Goal: Task Accomplishment & Management: Complete application form

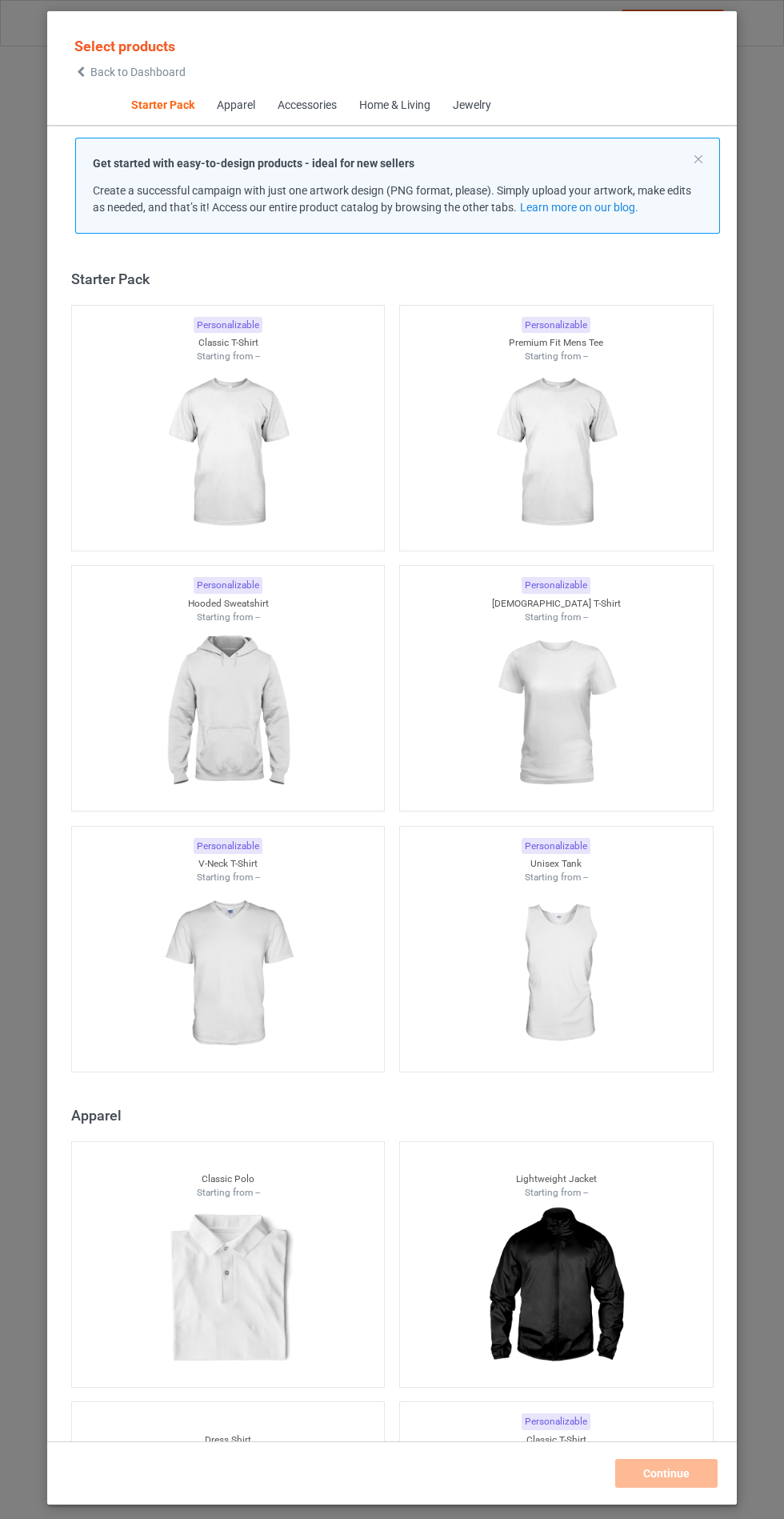
scroll to position [19, 0]
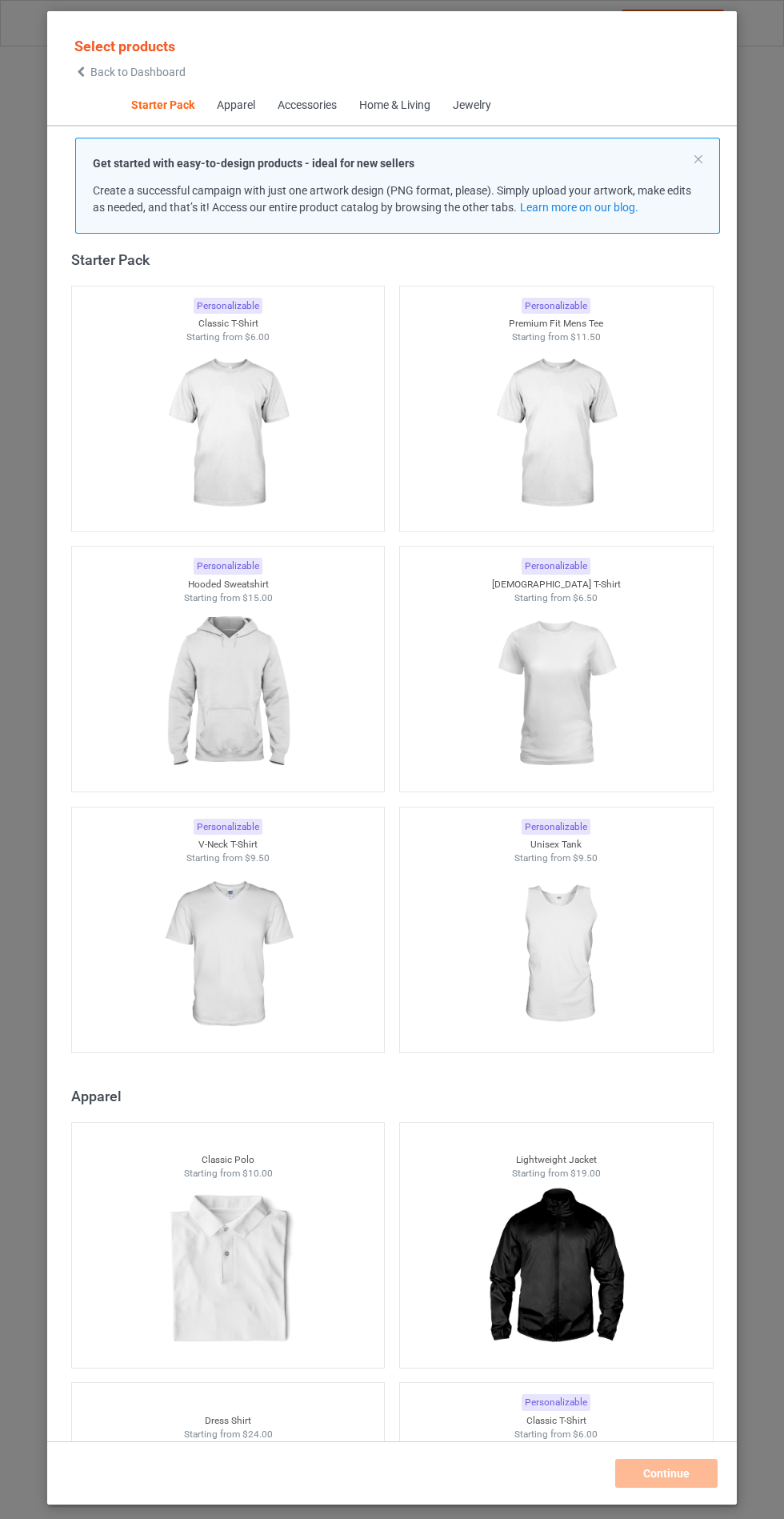
click at [212, 653] on img at bounding box center [228, 694] width 143 height 179
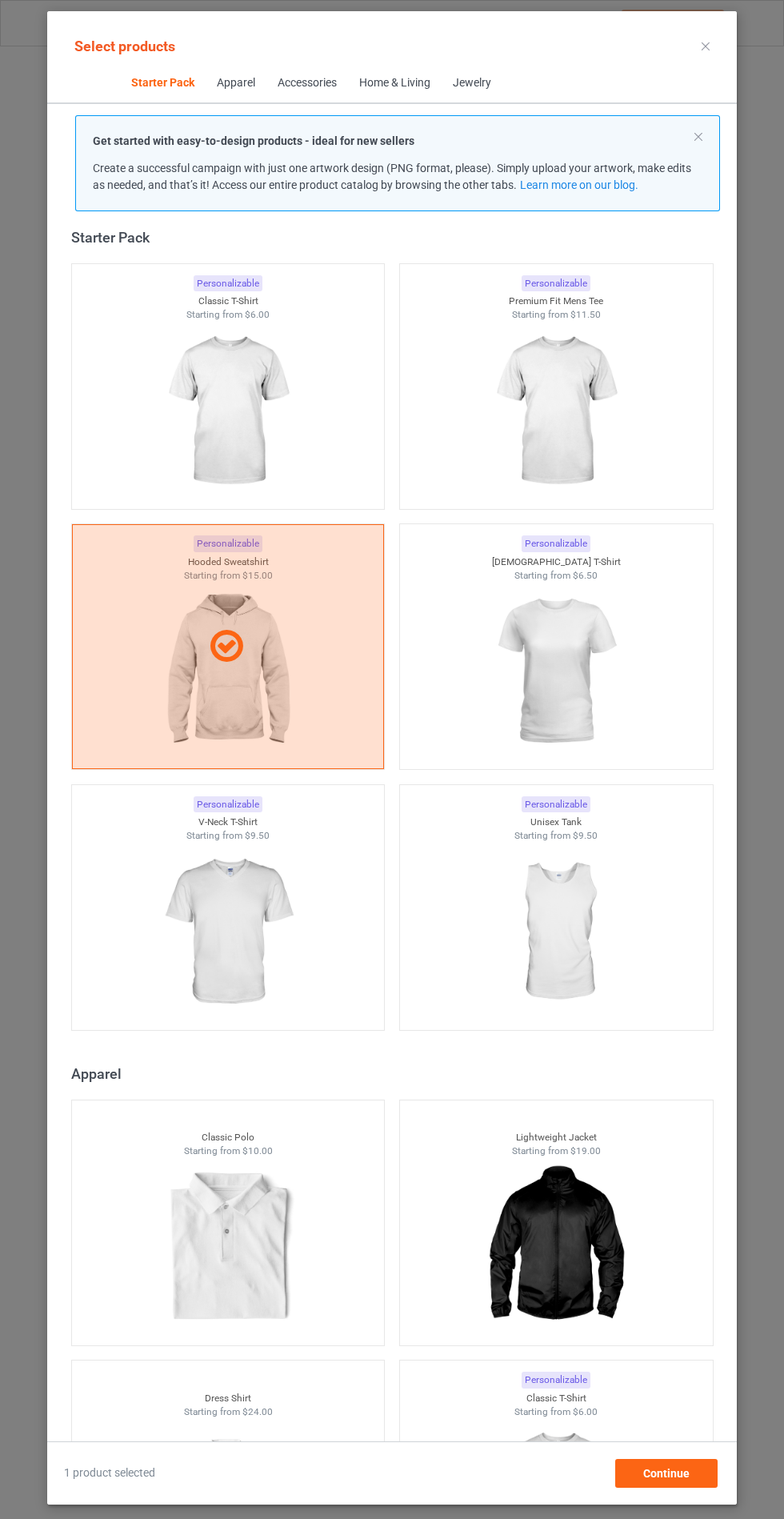
scroll to position [93, 0]
click at [671, 1479] on span "Continue" at bounding box center [665, 1474] width 46 height 13
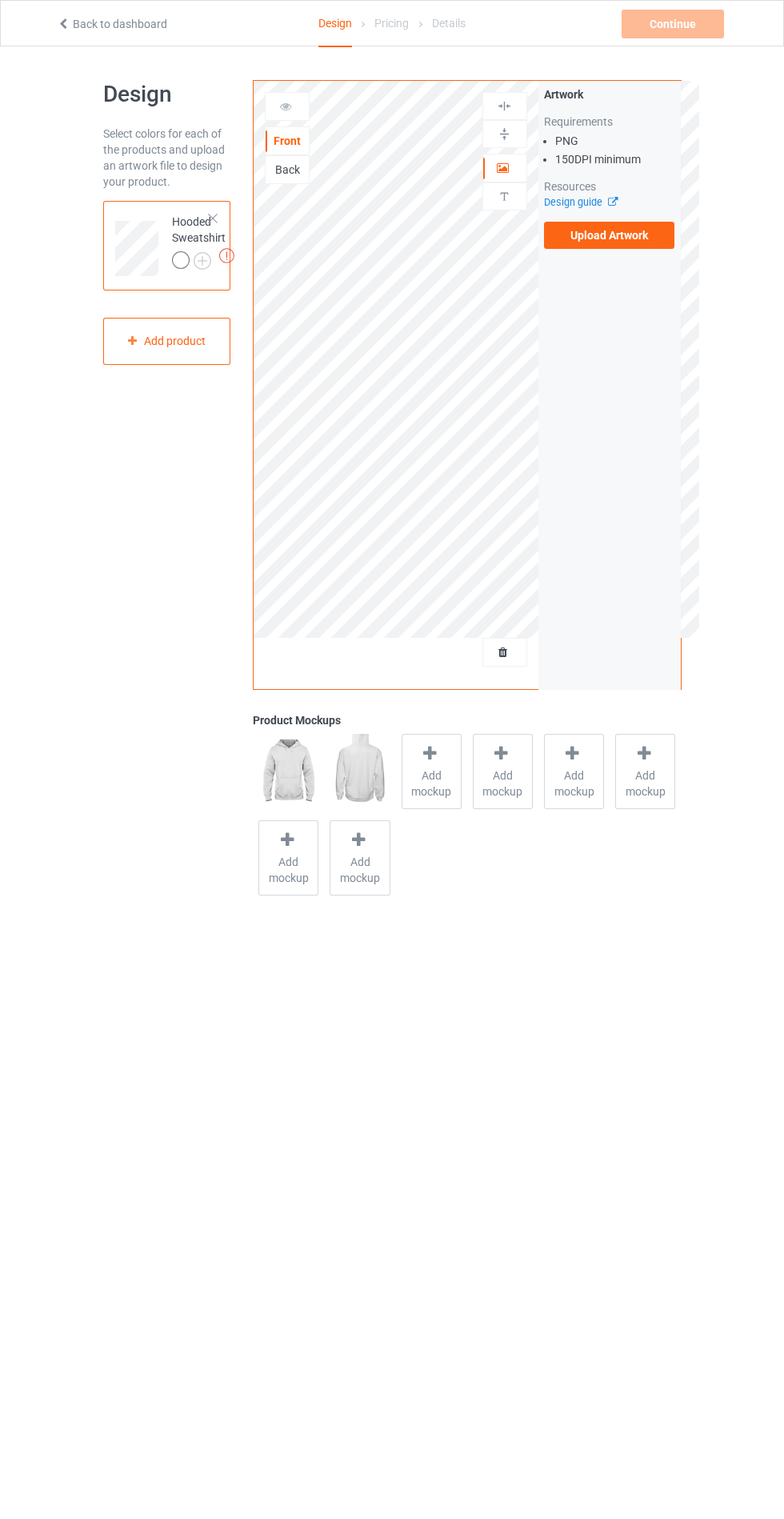
click at [411, 752] on div "Add mockup" at bounding box center [432, 771] width 60 height 75
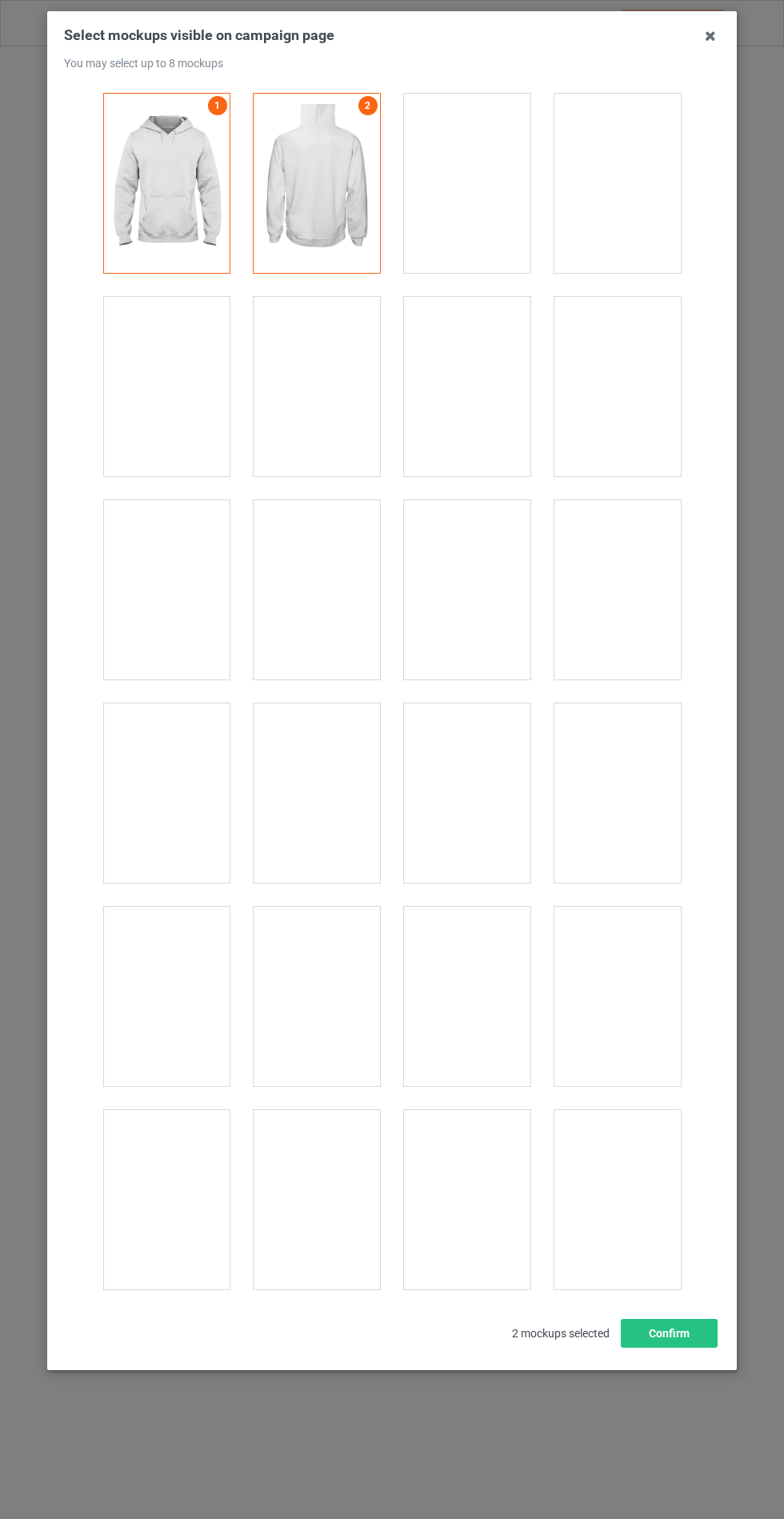
scroll to position [12916, 0]
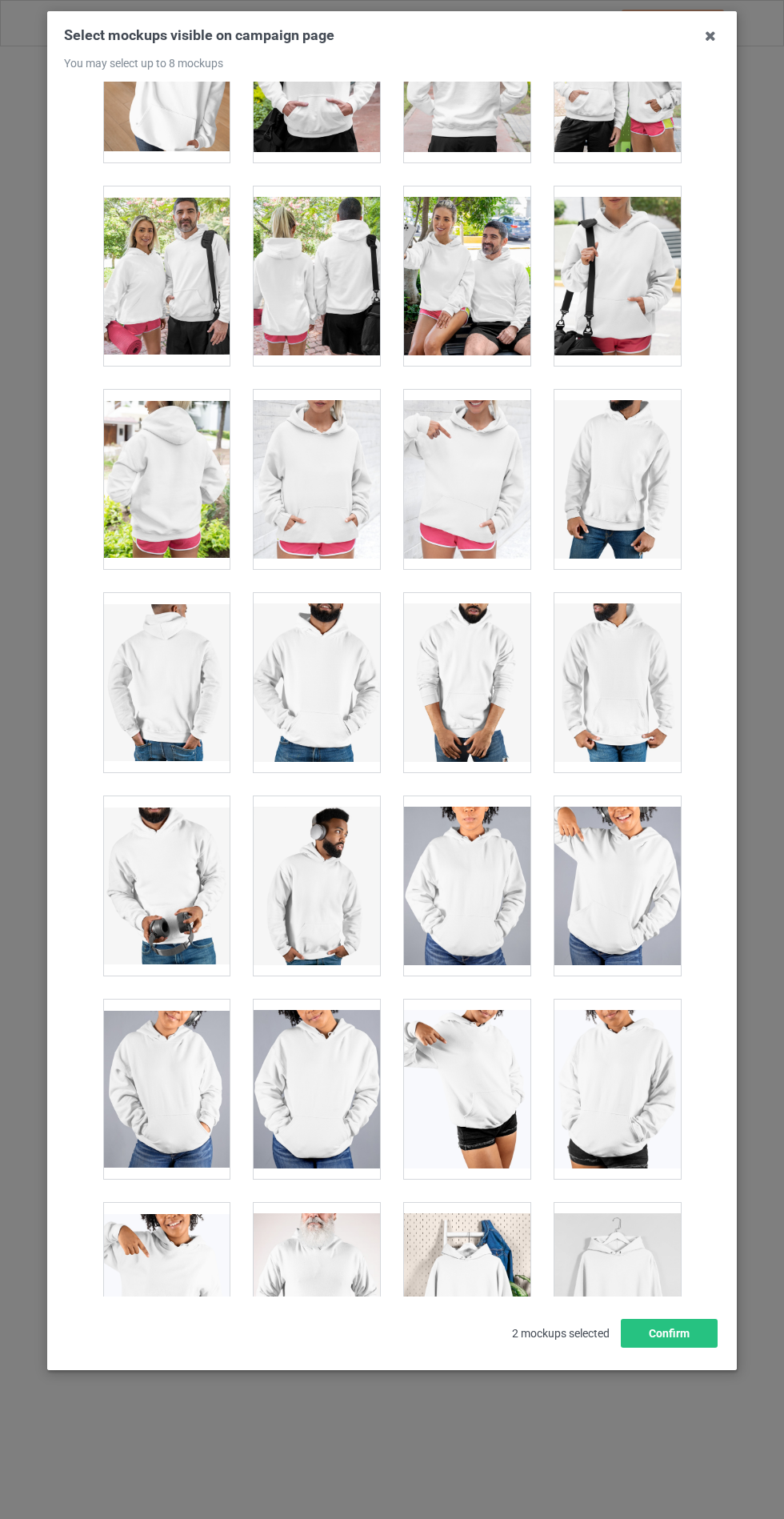
click at [321, 440] on div at bounding box center [316, 479] width 126 height 179
click at [688, 1348] on button "Confirm" at bounding box center [668, 1333] width 97 height 29
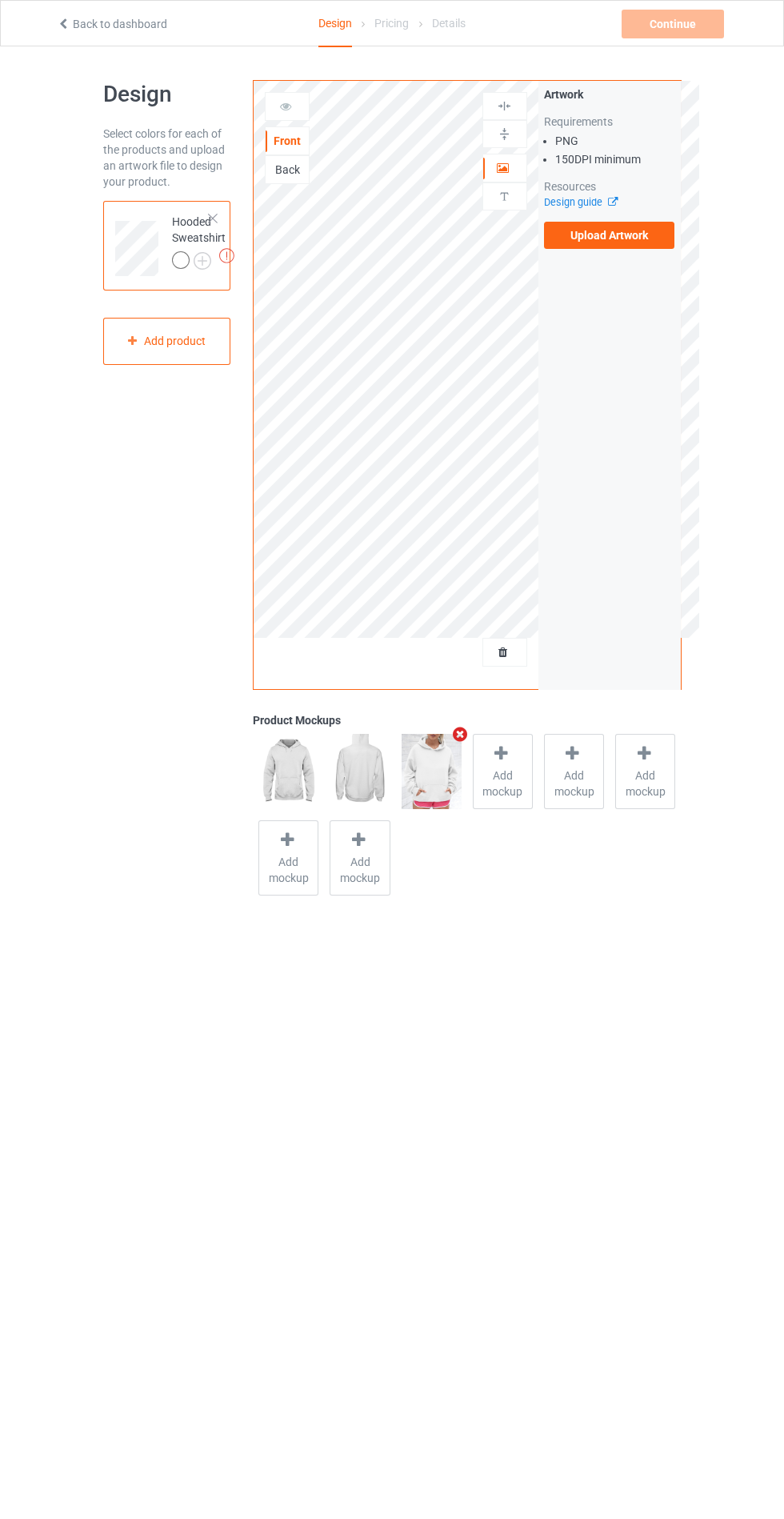
click at [0, 0] on img at bounding box center [0, 0] width 0 height 0
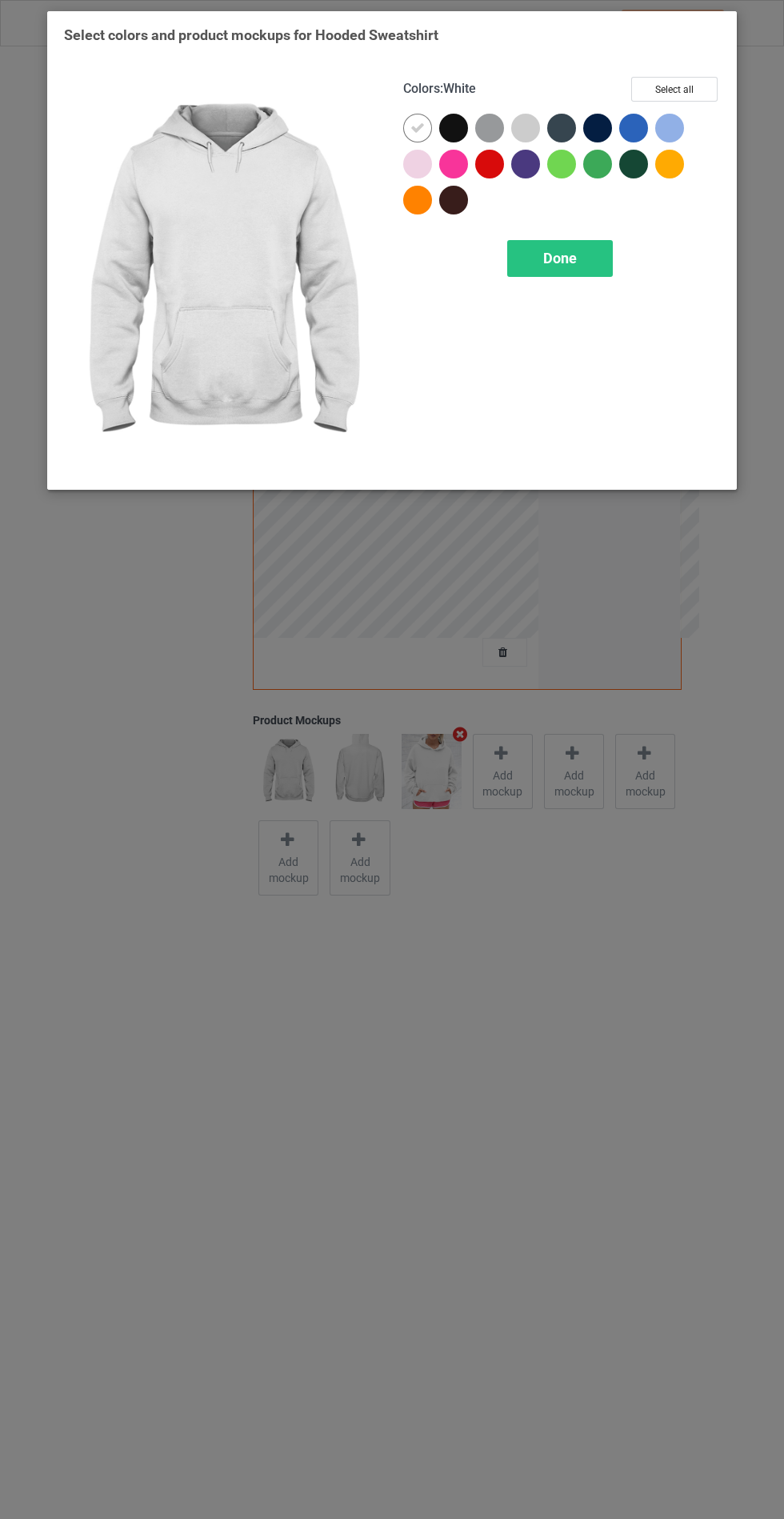
click at [456, 134] on div at bounding box center [454, 128] width 29 height 29
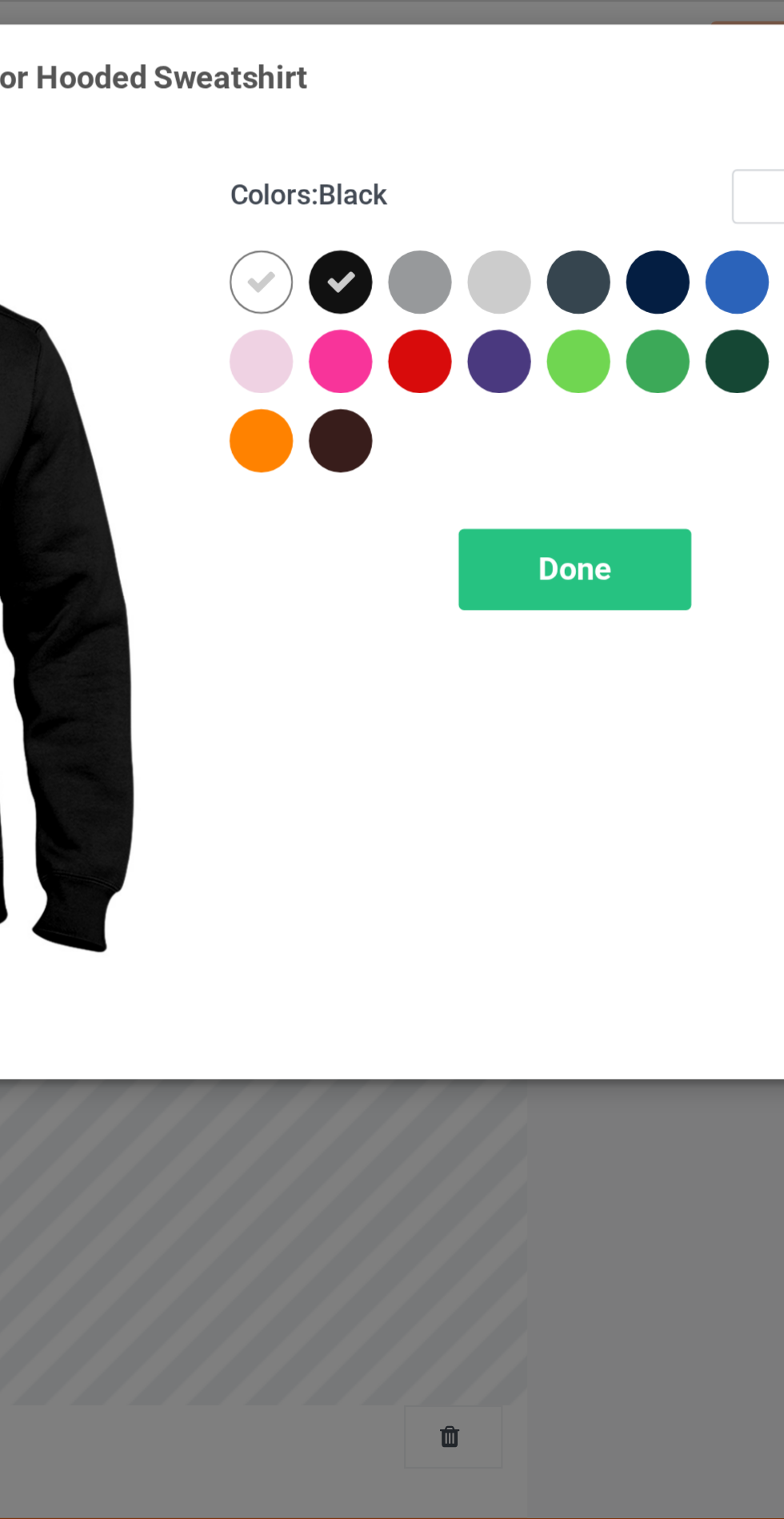
click at [496, 121] on div at bounding box center [489, 128] width 29 height 29
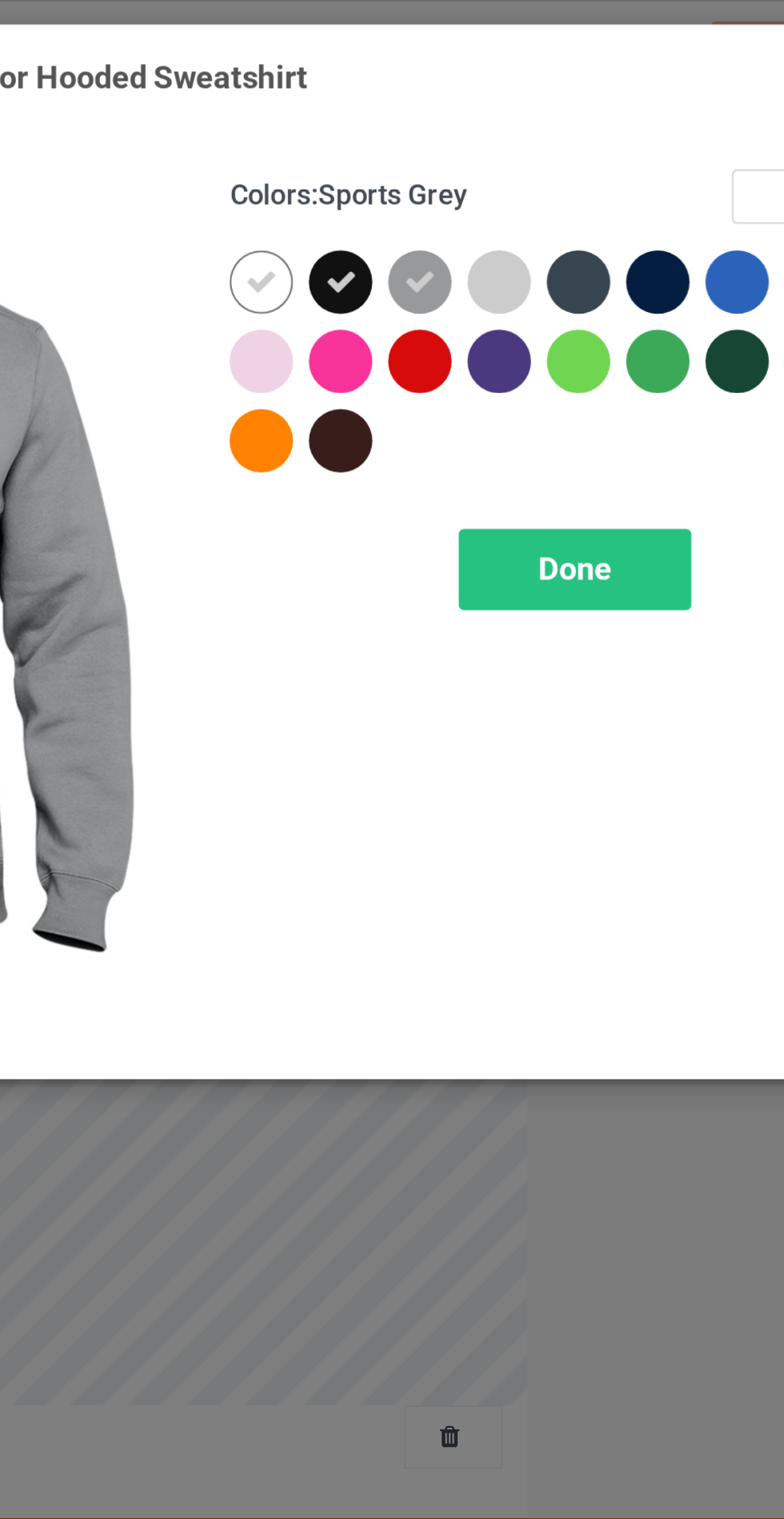
click at [594, 123] on div at bounding box center [597, 128] width 29 height 29
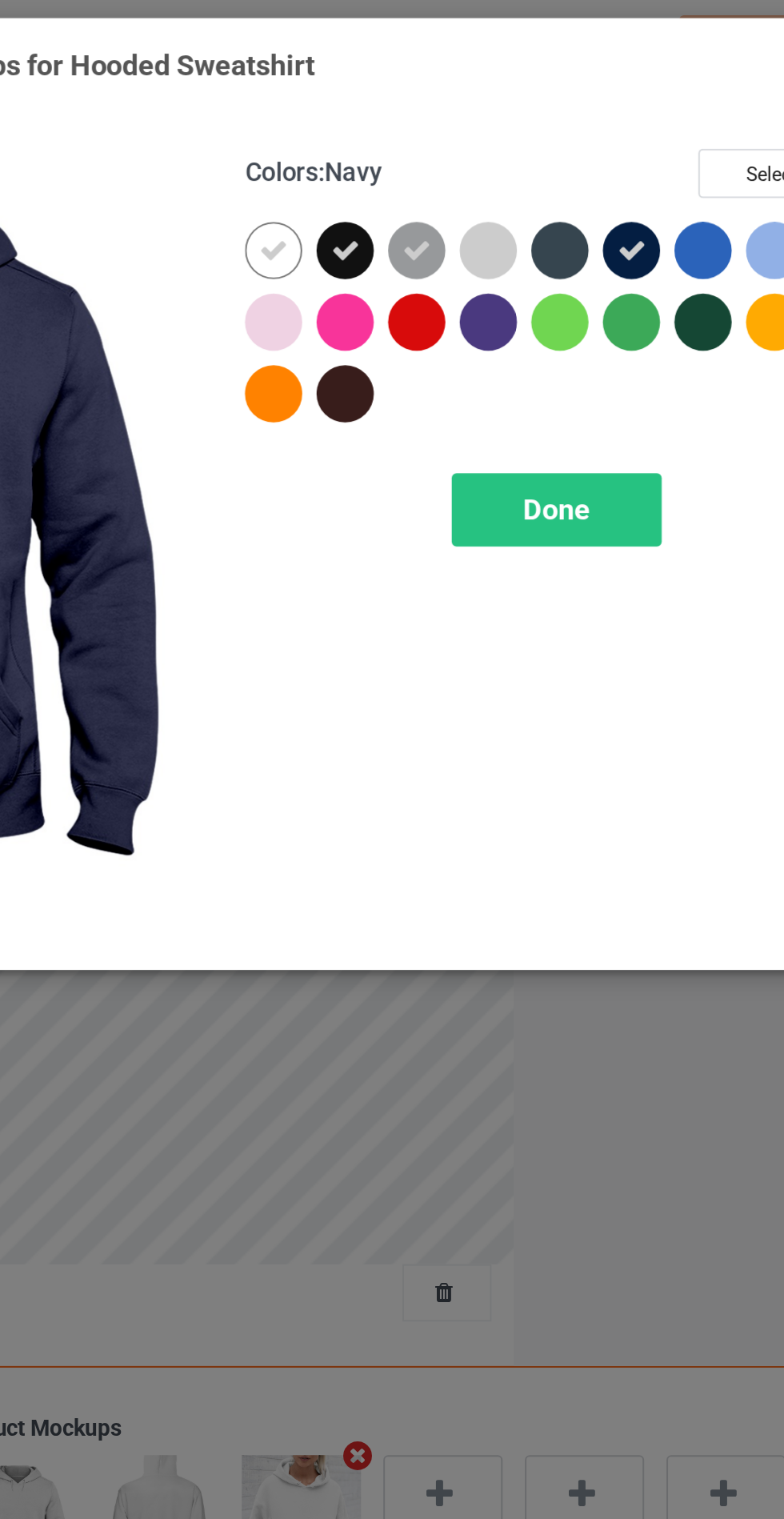
click at [454, 194] on div at bounding box center [454, 200] width 29 height 29
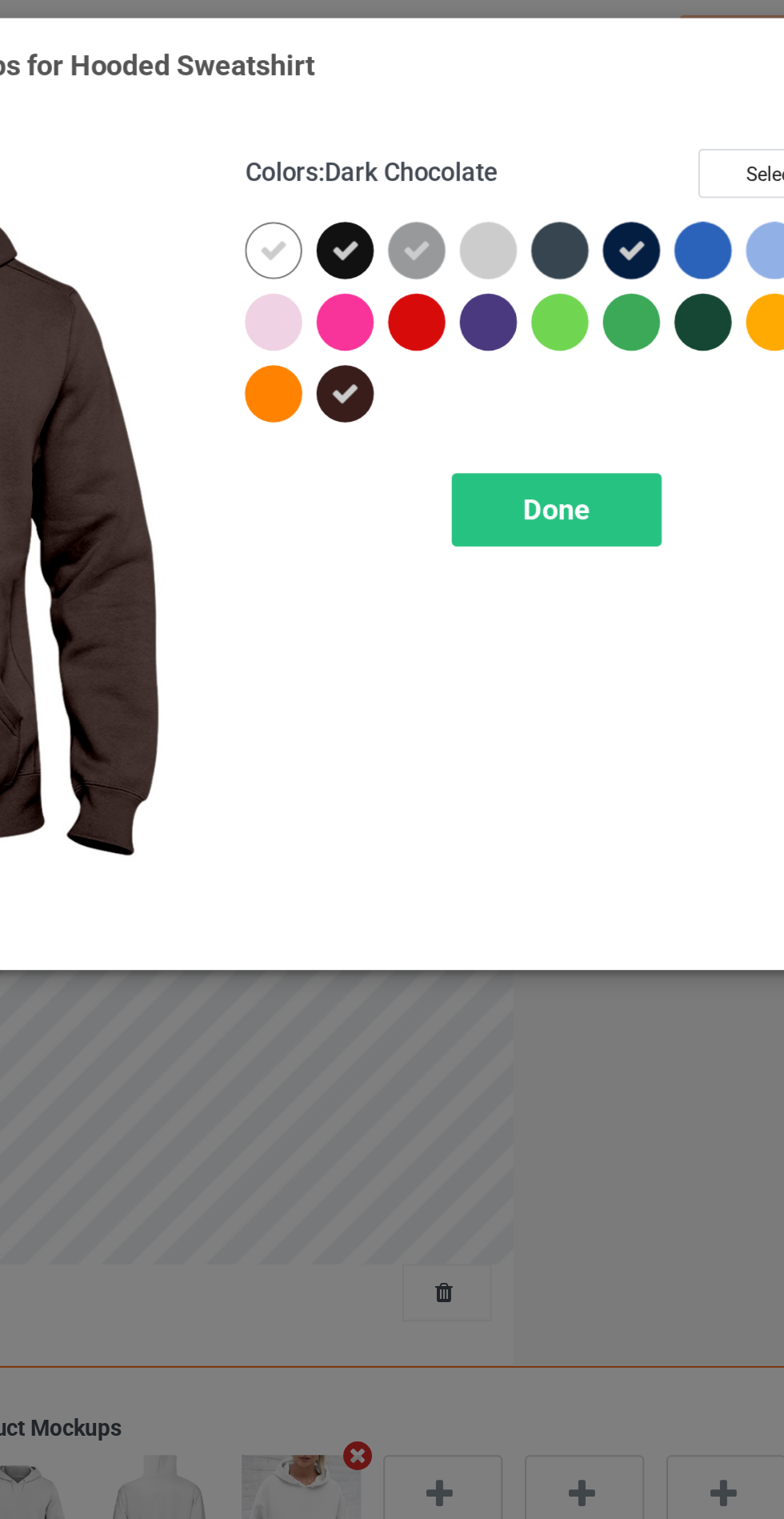
click at [524, 170] on div at bounding box center [525, 164] width 29 height 29
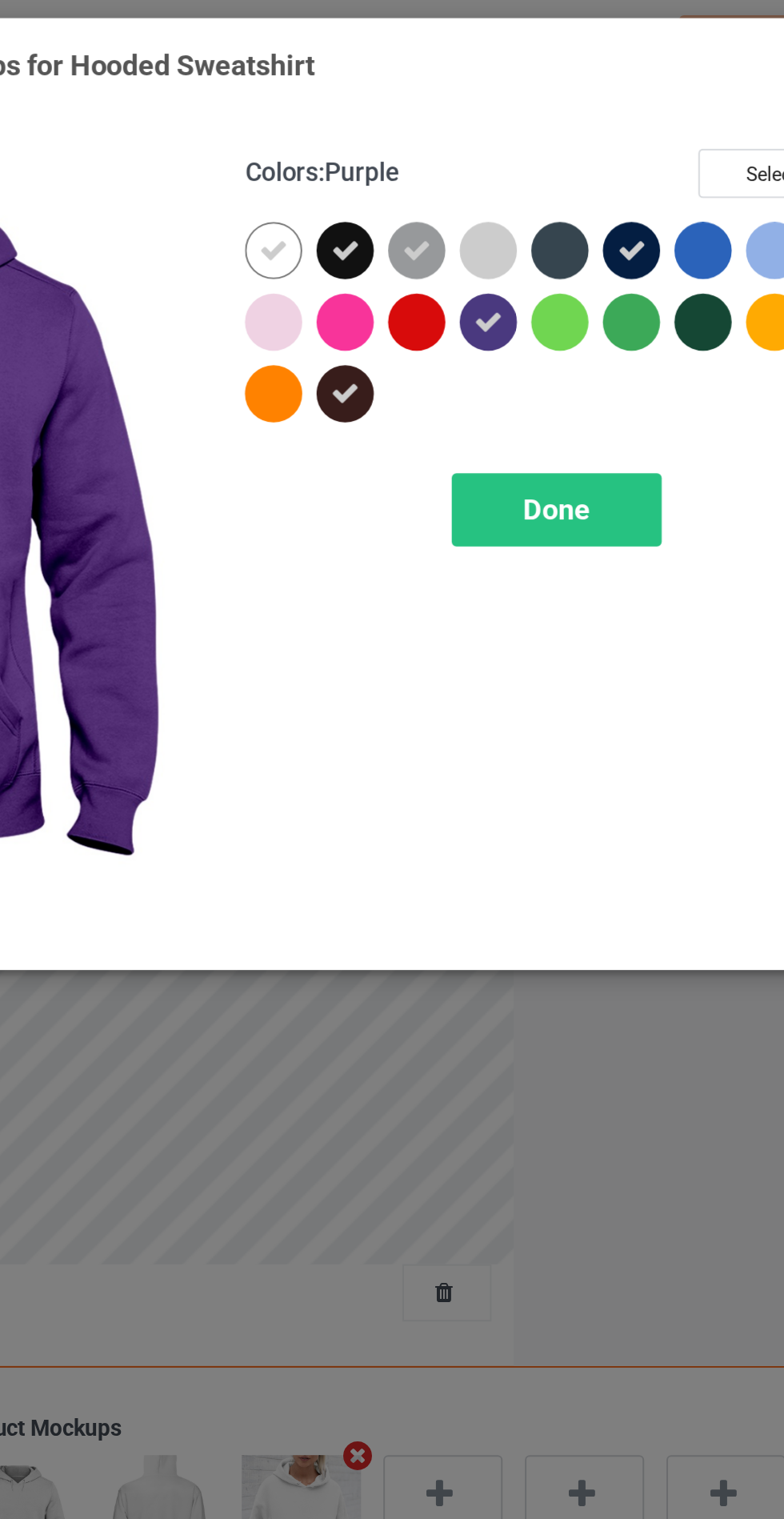
click at [633, 169] on div at bounding box center [633, 164] width 29 height 29
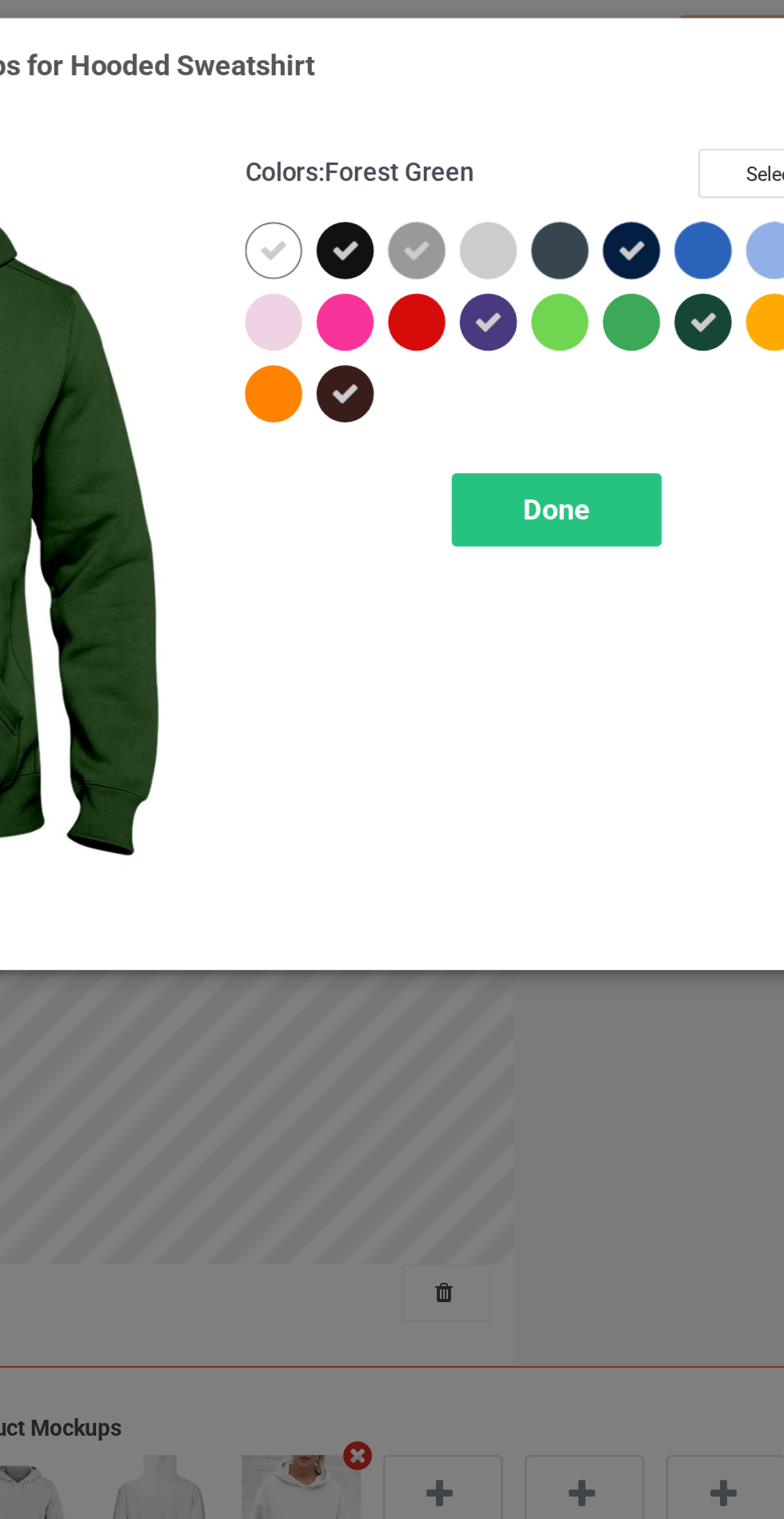
click at [628, 161] on icon at bounding box center [632, 164] width 14 height 14
click at [576, 263] on span "Done" at bounding box center [560, 258] width 34 height 17
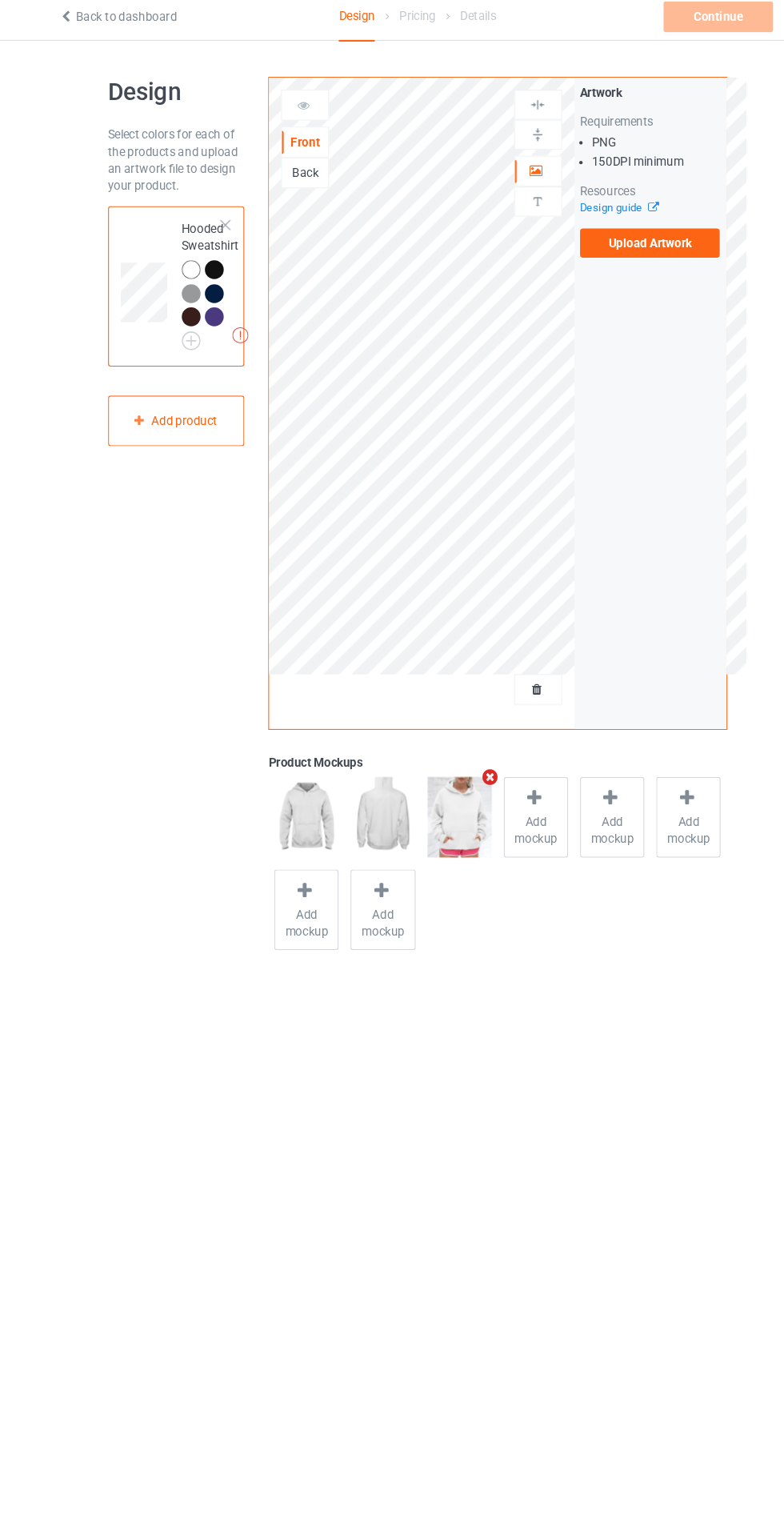
click at [632, 235] on label "Upload Artwork" at bounding box center [609, 234] width 131 height 27
click at [0, 0] on input "Upload Artwork" at bounding box center [0, 0] width 0 height 0
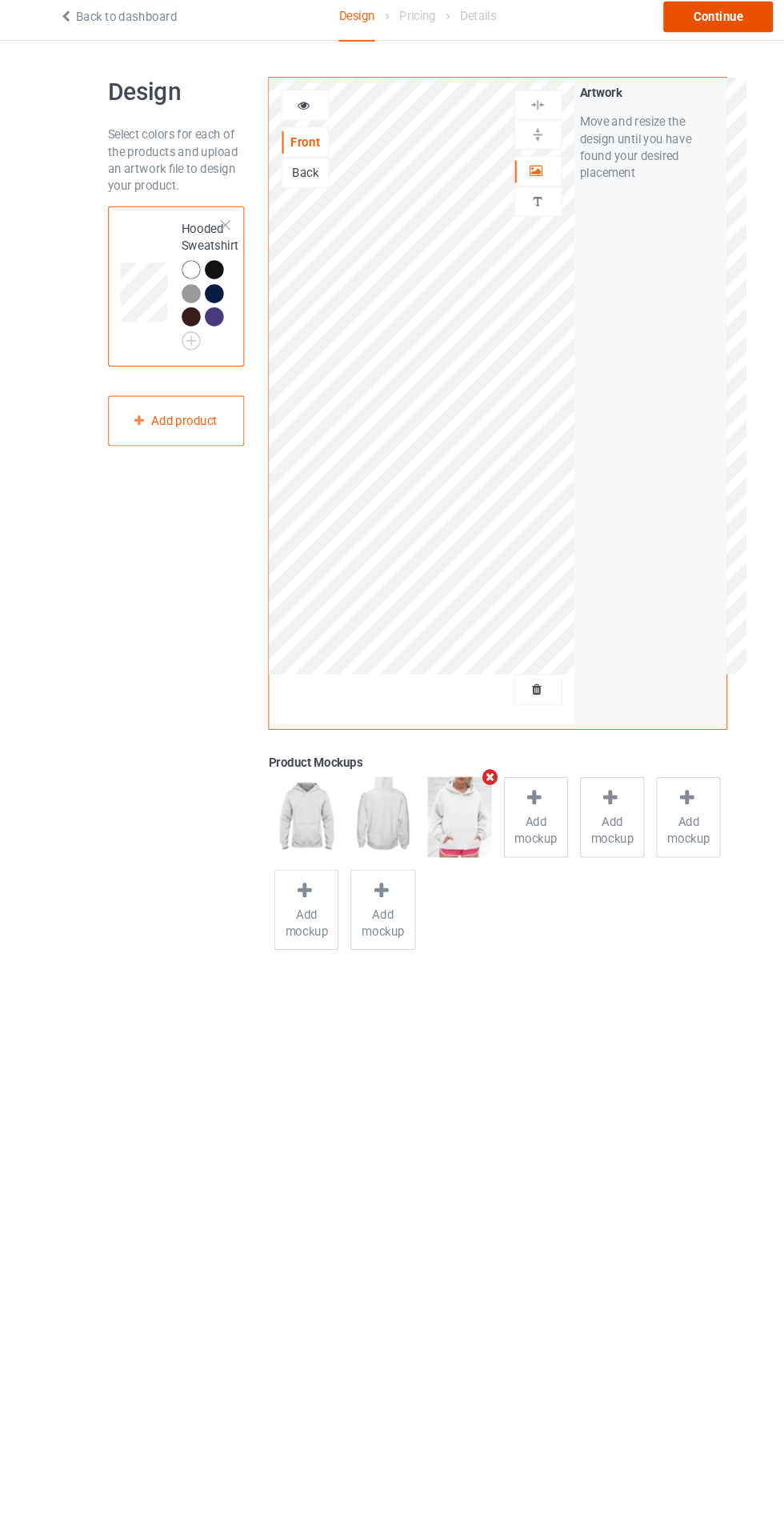
click at [670, 24] on div "Continue" at bounding box center [672, 24] width 103 height 29
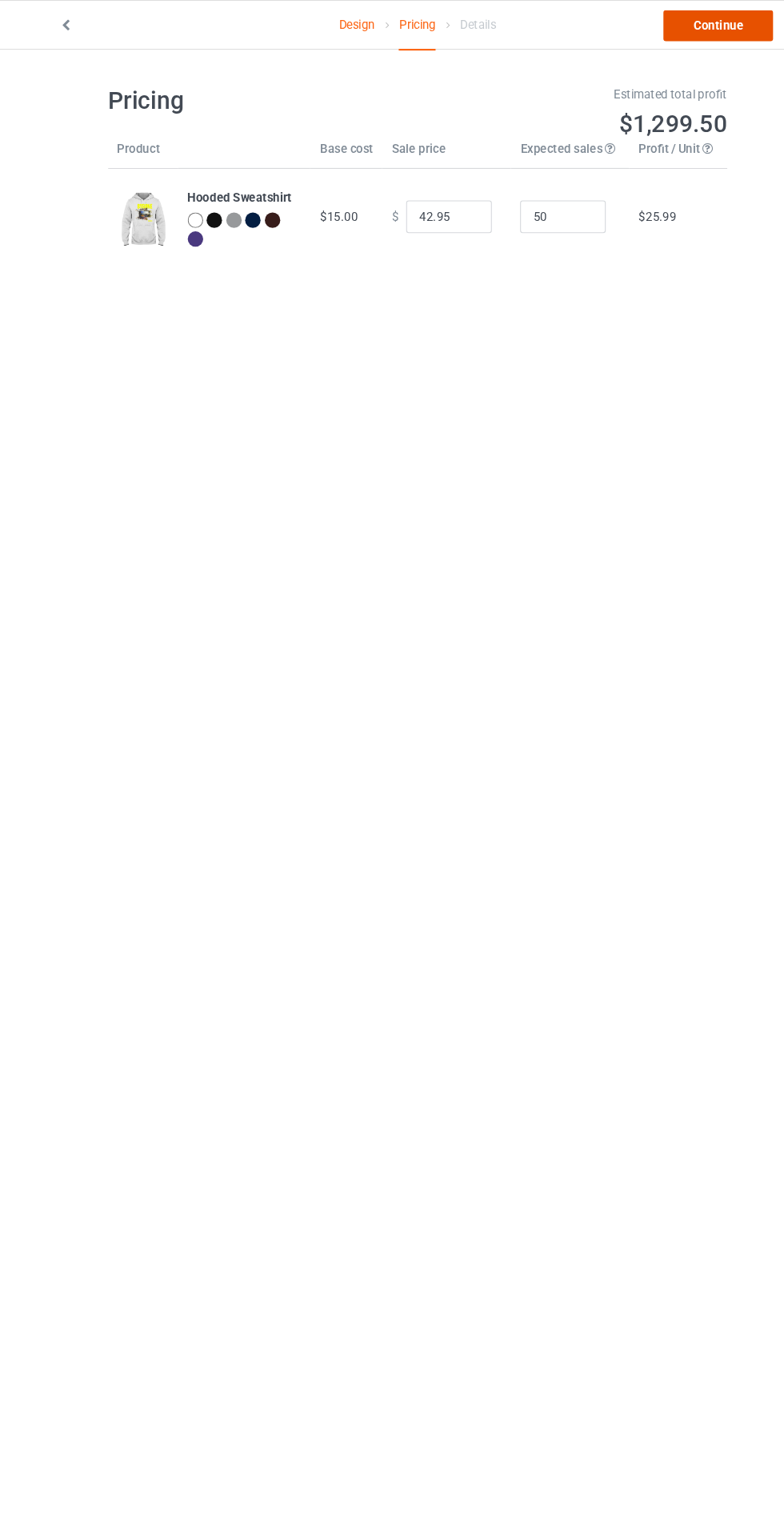
click at [667, 24] on link "Continue" at bounding box center [672, 24] width 103 height 29
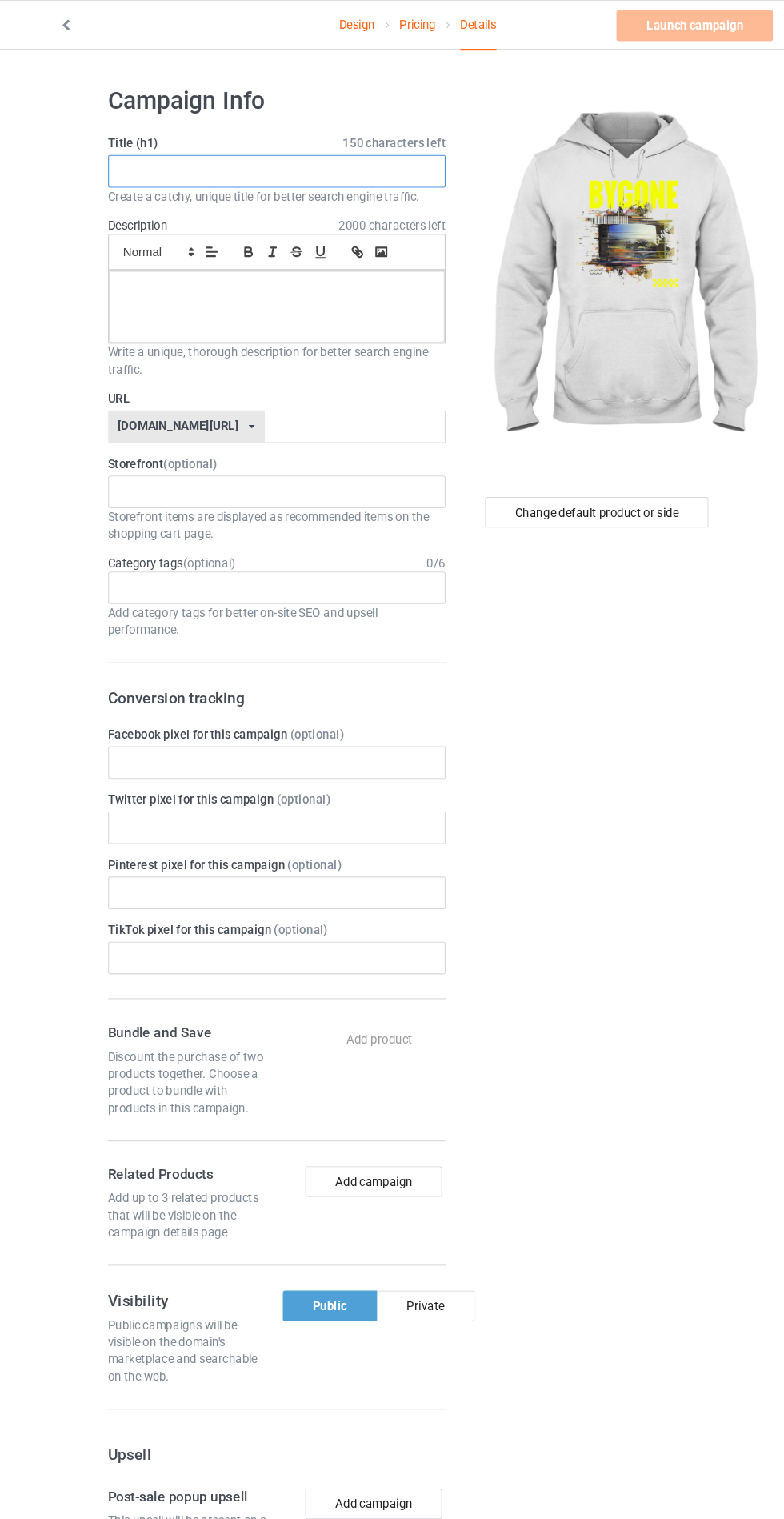
click at [348, 159] on input "text" at bounding box center [261, 160] width 315 height 30
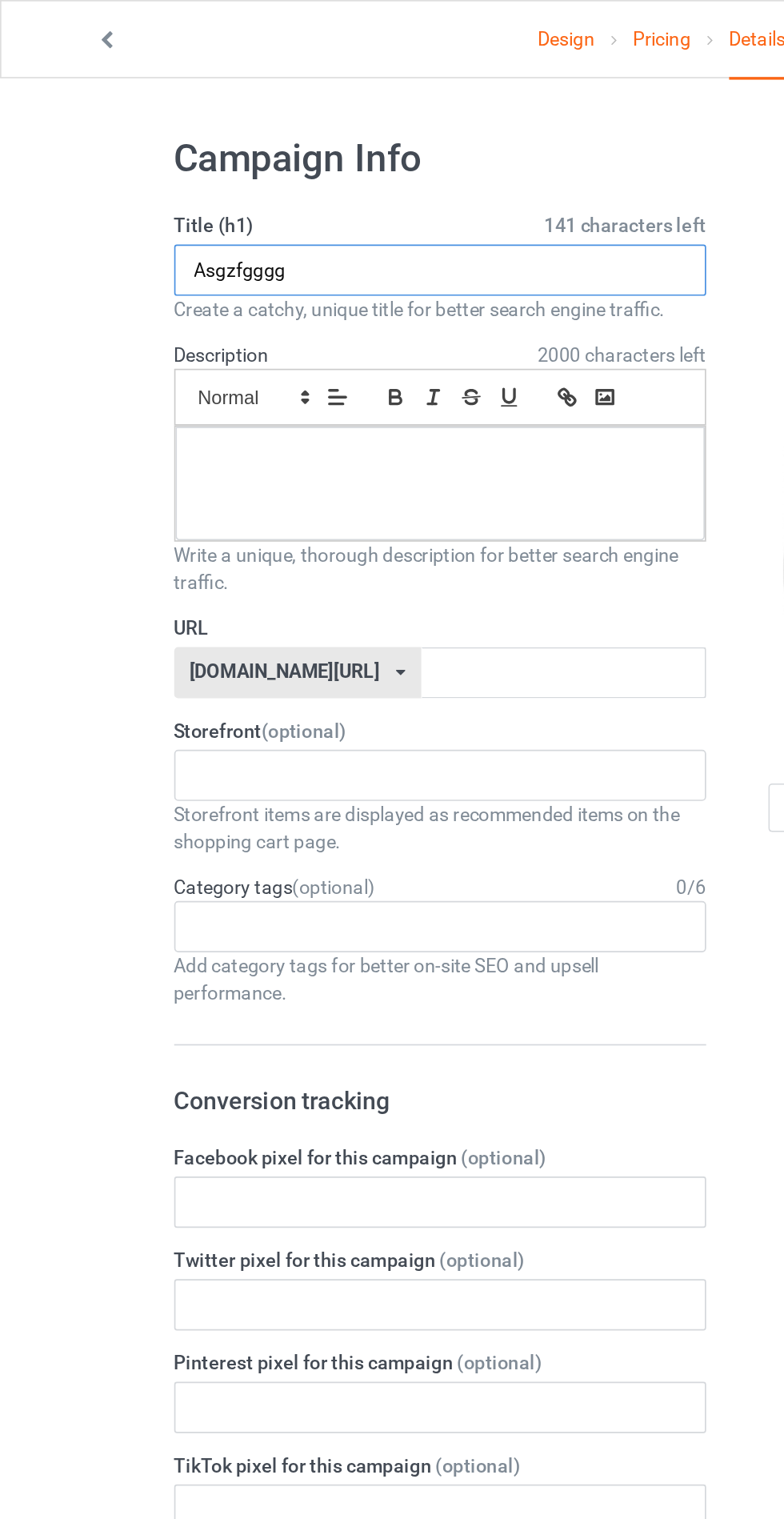
type input "Asgzfgggg"
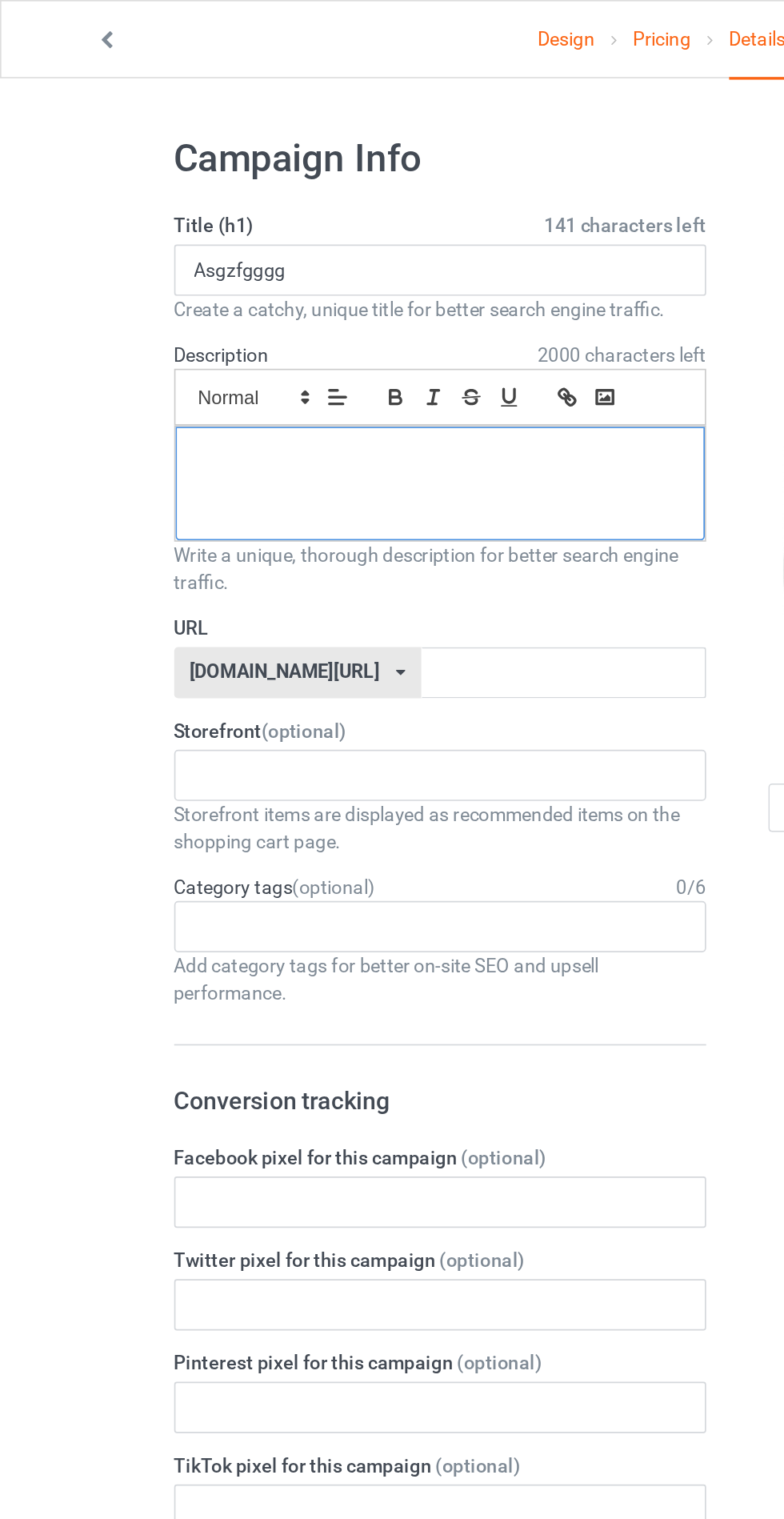
click at [233, 276] on p at bounding box center [261, 271] width 288 height 15
click at [268, 270] on p "G" at bounding box center [261, 271] width 288 height 15
click at [342, 375] on label "URL" at bounding box center [261, 372] width 315 height 16
click at [341, 376] on label "URL" at bounding box center [261, 372] width 315 height 16
click at [290, 400] on input "text" at bounding box center [333, 398] width 168 height 30
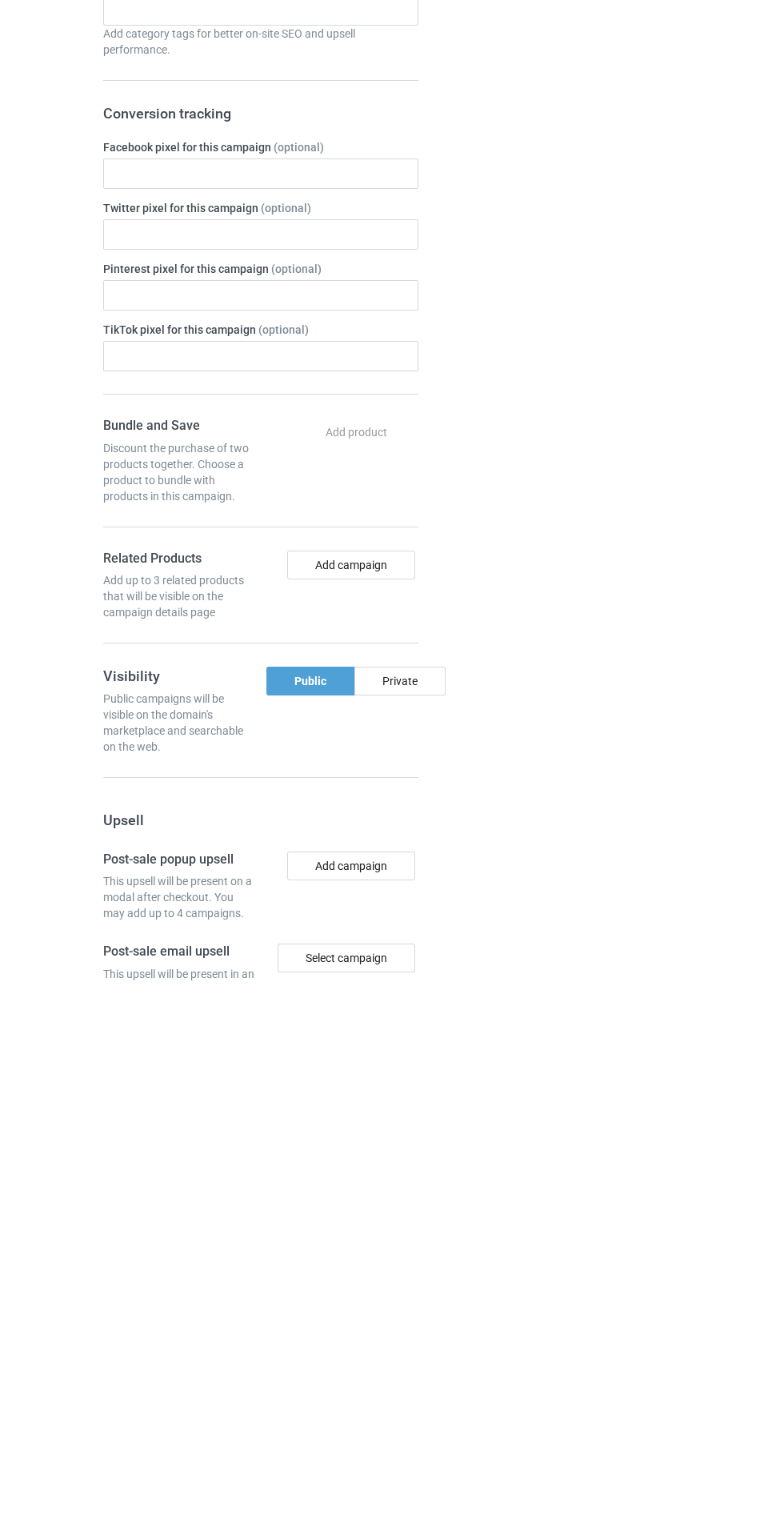
type input "Asfzggsgh"
click at [440, 1228] on div "Change default product or side" at bounding box center [561, 972] width 264 height 1807
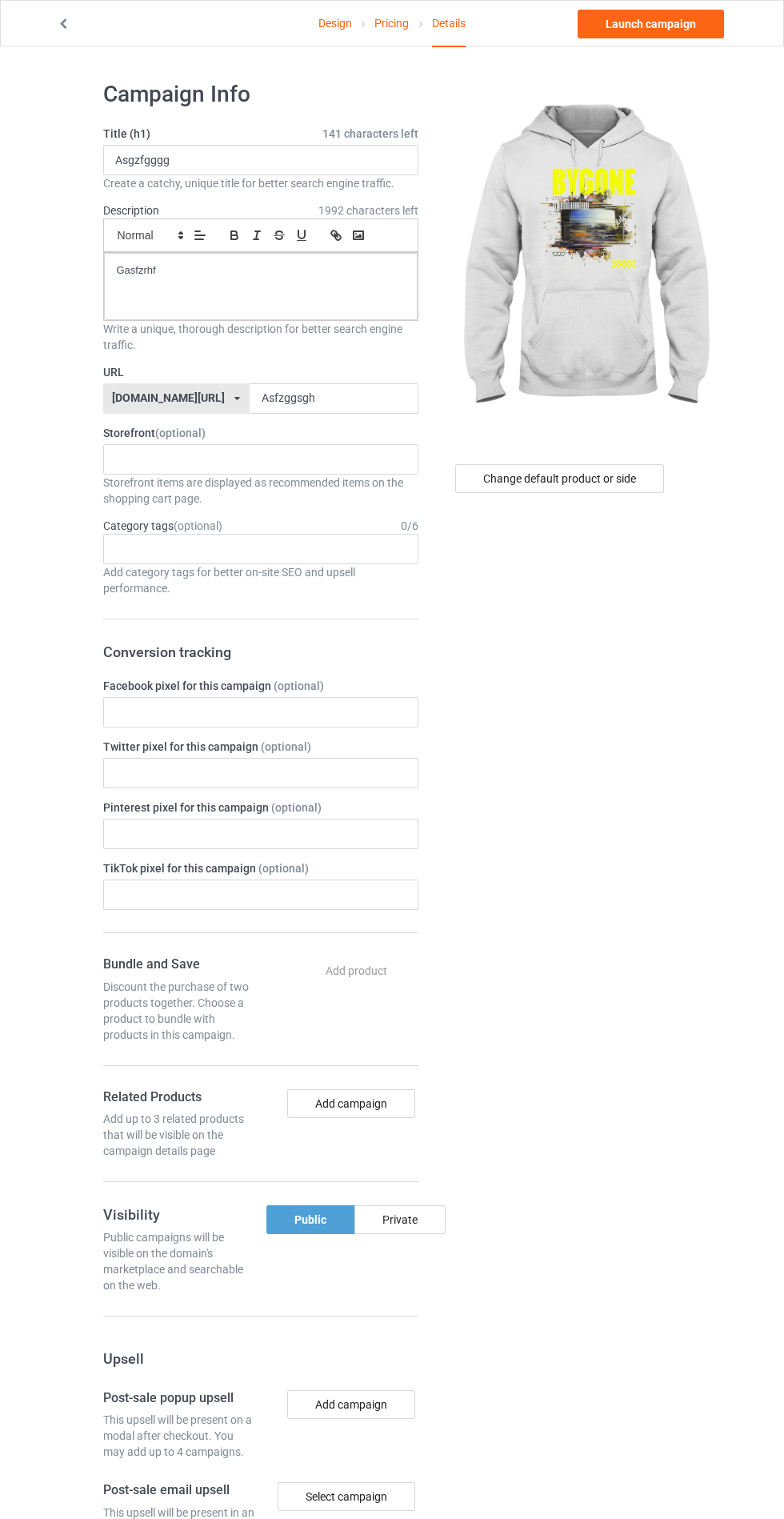
click at [414, 1214] on div "Private" at bounding box center [399, 1220] width 91 height 29
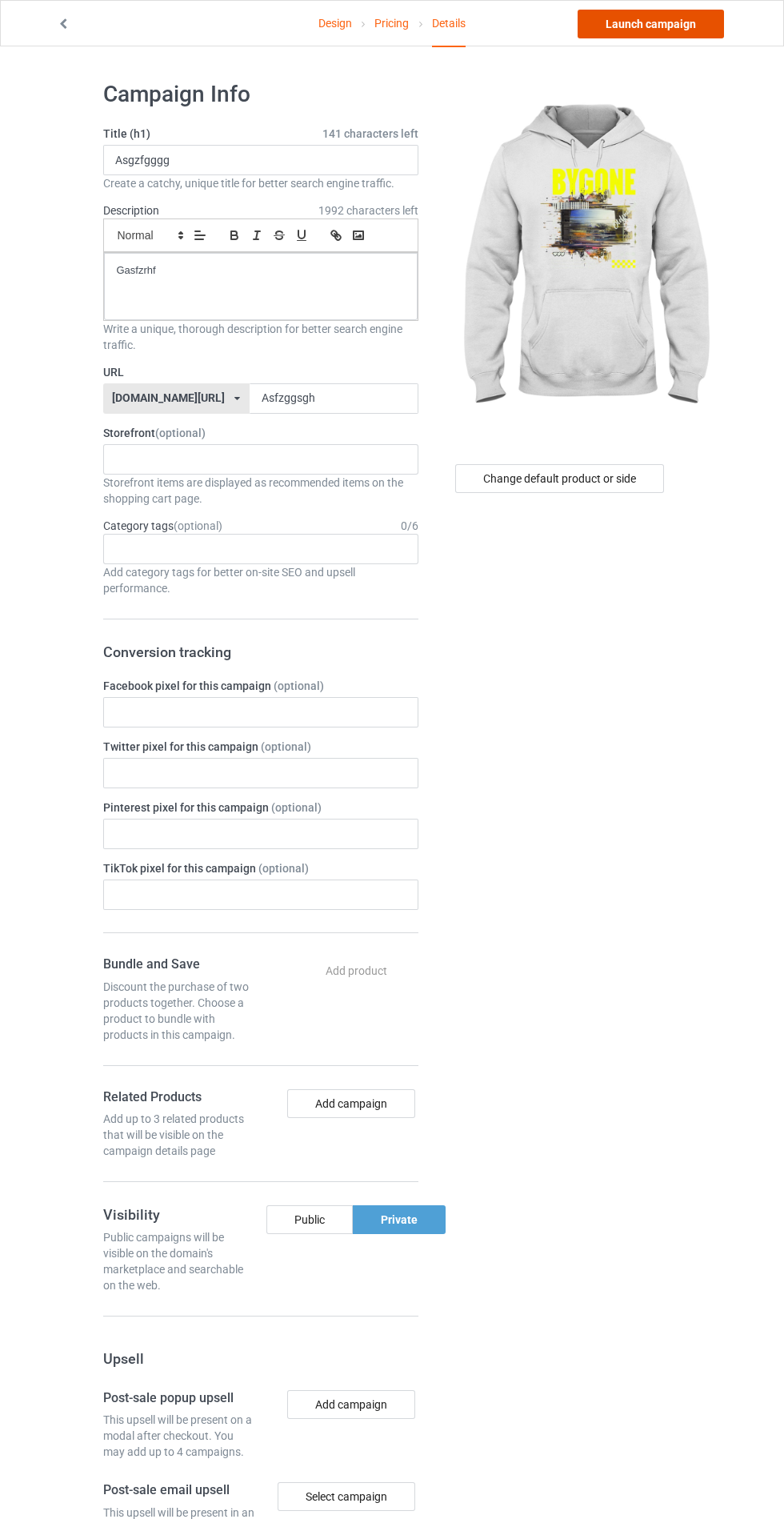
click at [679, 27] on link "Launch campaign" at bounding box center [651, 24] width 147 height 29
